Goal: Check status: Check status

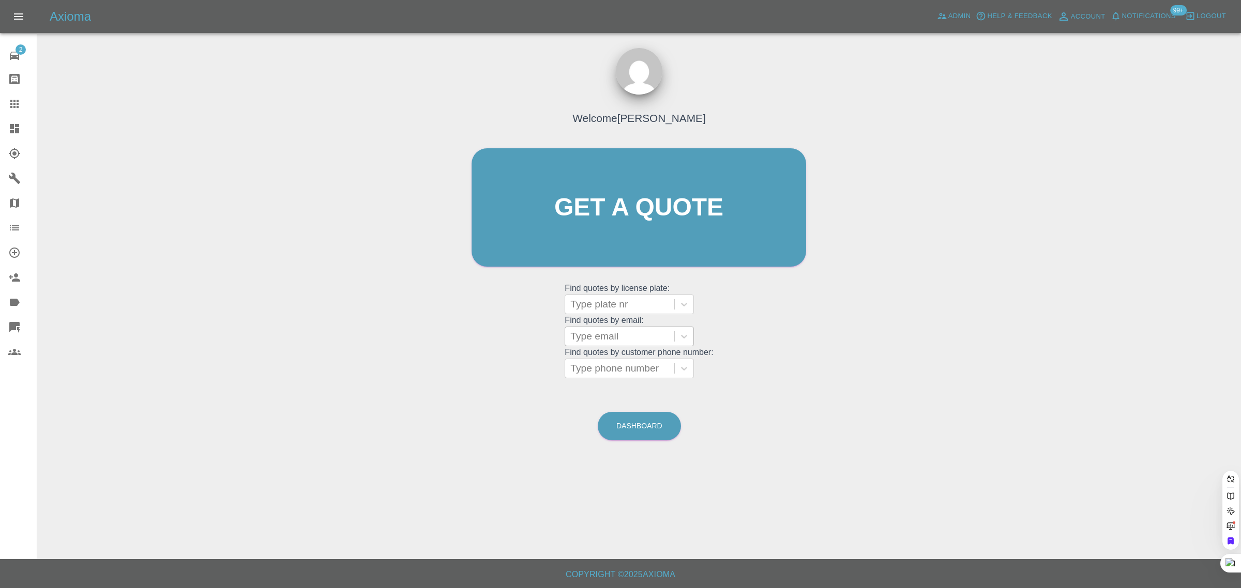
click at [579, 337] on div at bounding box center [619, 336] width 99 height 14
paste input "[EMAIL_ADDRESS][DOMAIN_NAME]"
type input "[EMAIL_ADDRESS][DOMAIN_NAME]"
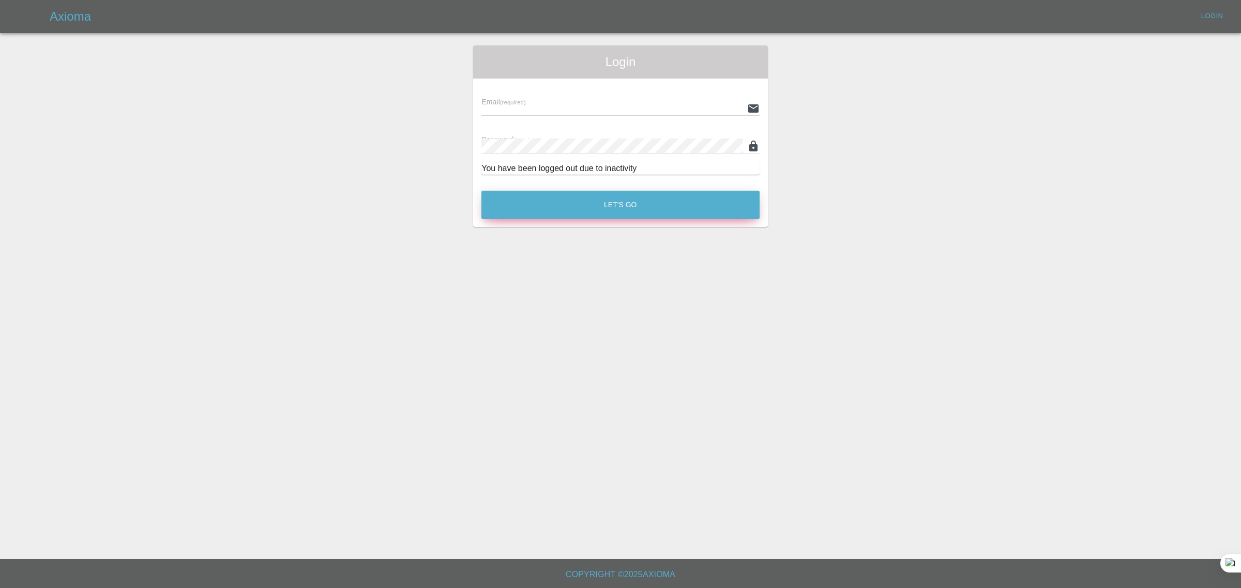
type input "[EMAIL_ADDRESS][DOMAIN_NAME]"
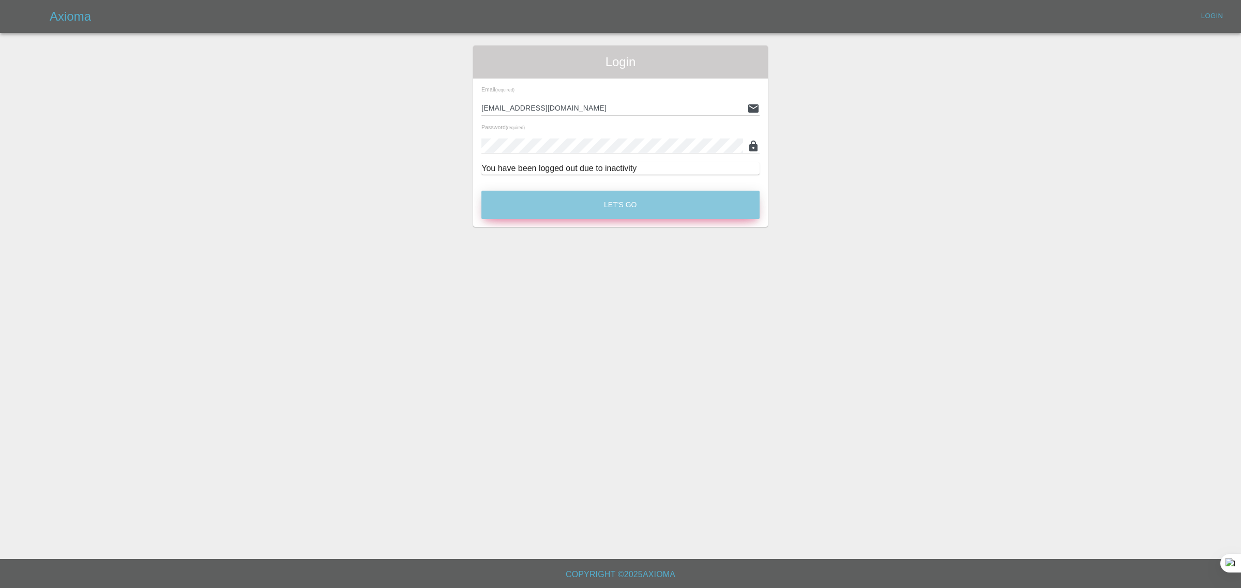
click at [624, 205] on button "Let's Go" at bounding box center [620, 205] width 278 height 28
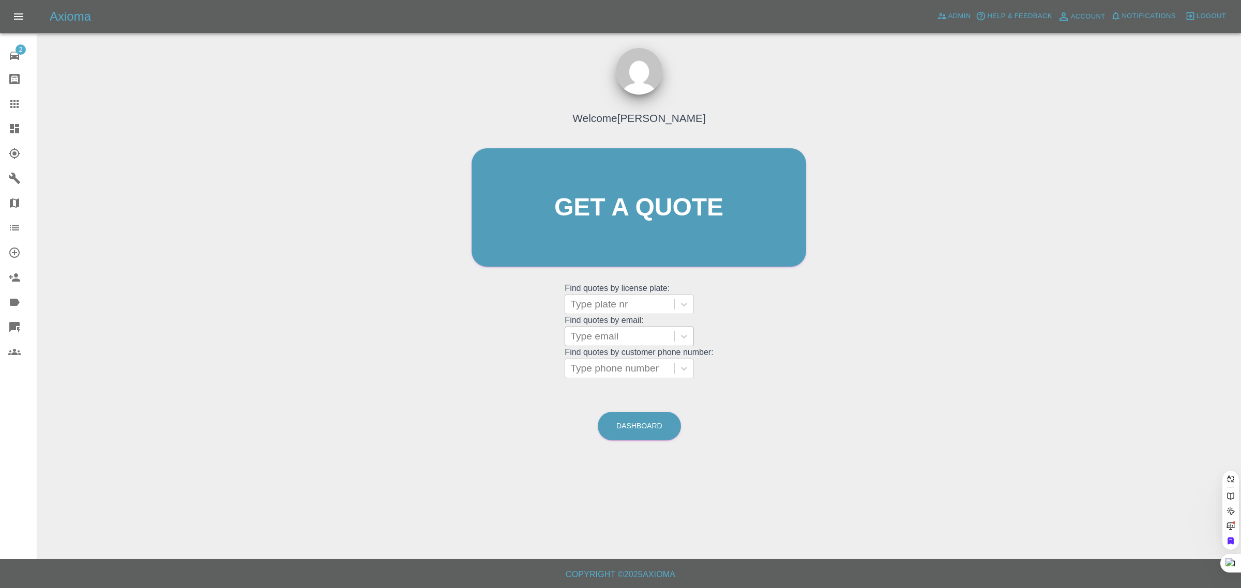
click at [615, 331] on div at bounding box center [619, 336] width 99 height 14
paste input "[EMAIL_ADDRESS][DOMAIN_NAME]"
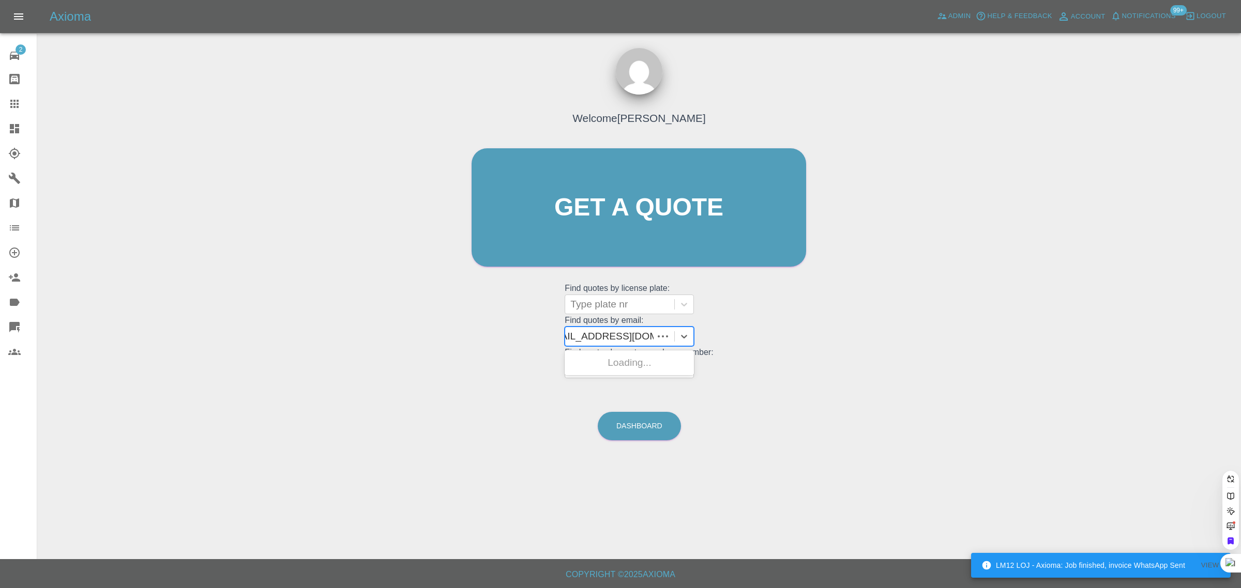
type input "[EMAIL_ADDRESS][DOMAIN_NAME]"
click at [609, 358] on div "CK63CDF, Bidding" at bounding box center [628, 363] width 129 height 21
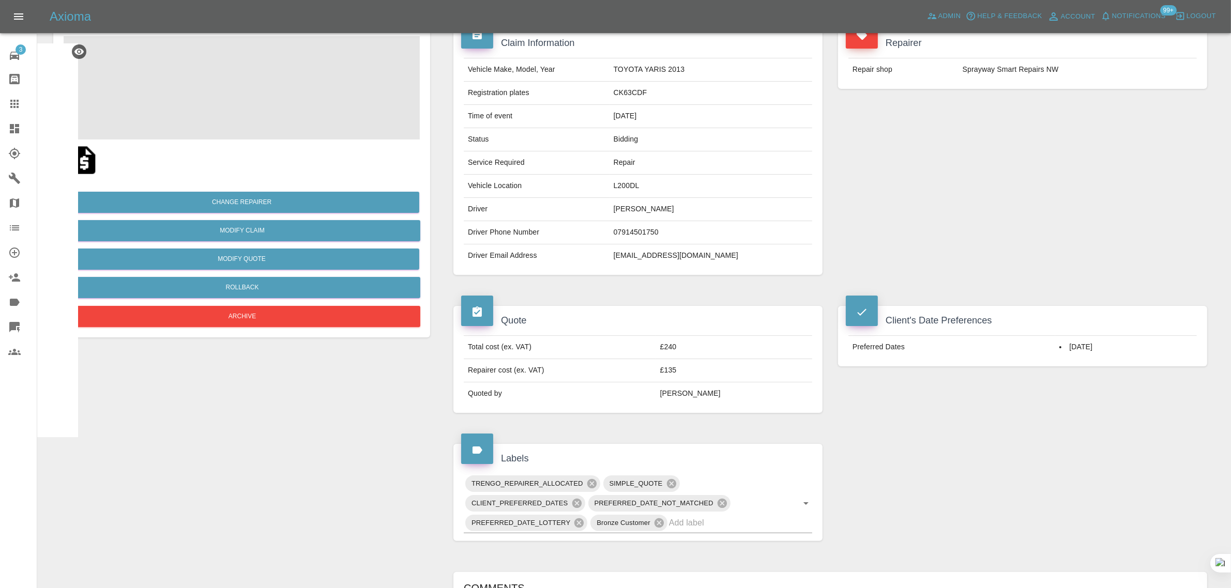
scroll to position [258, 0]
